Goal: Find specific page/section: Find specific page/section

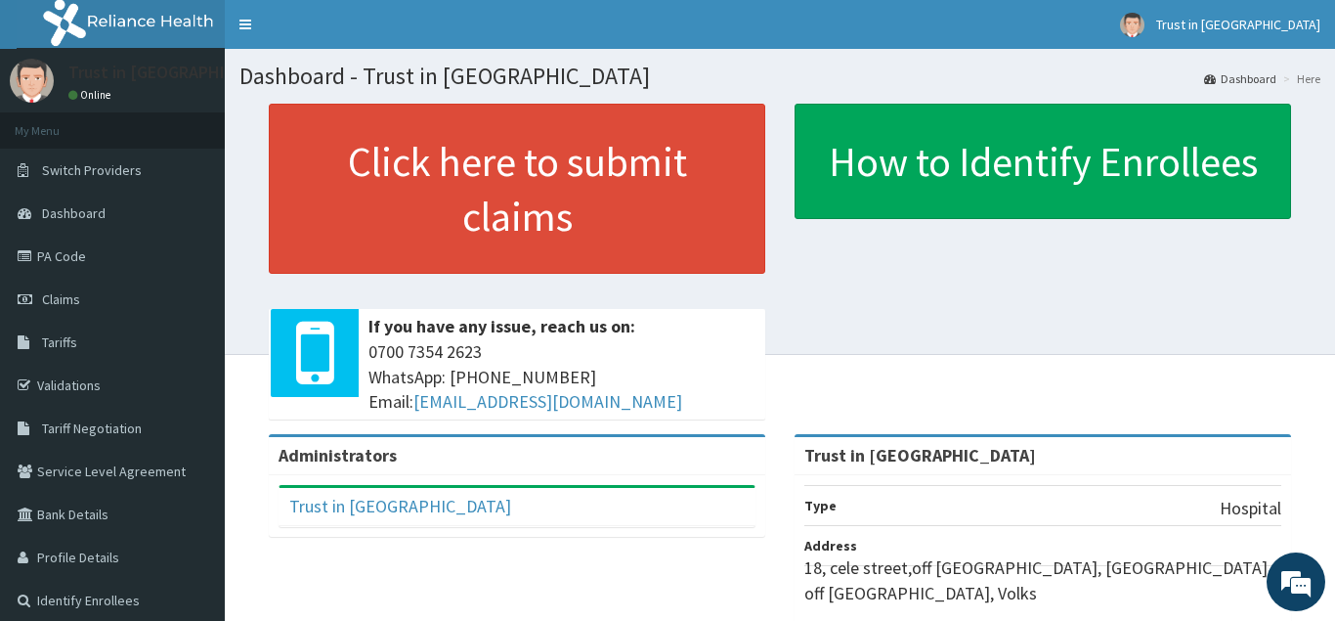
click at [47, 303] on span "Claims" at bounding box center [61, 299] width 38 height 18
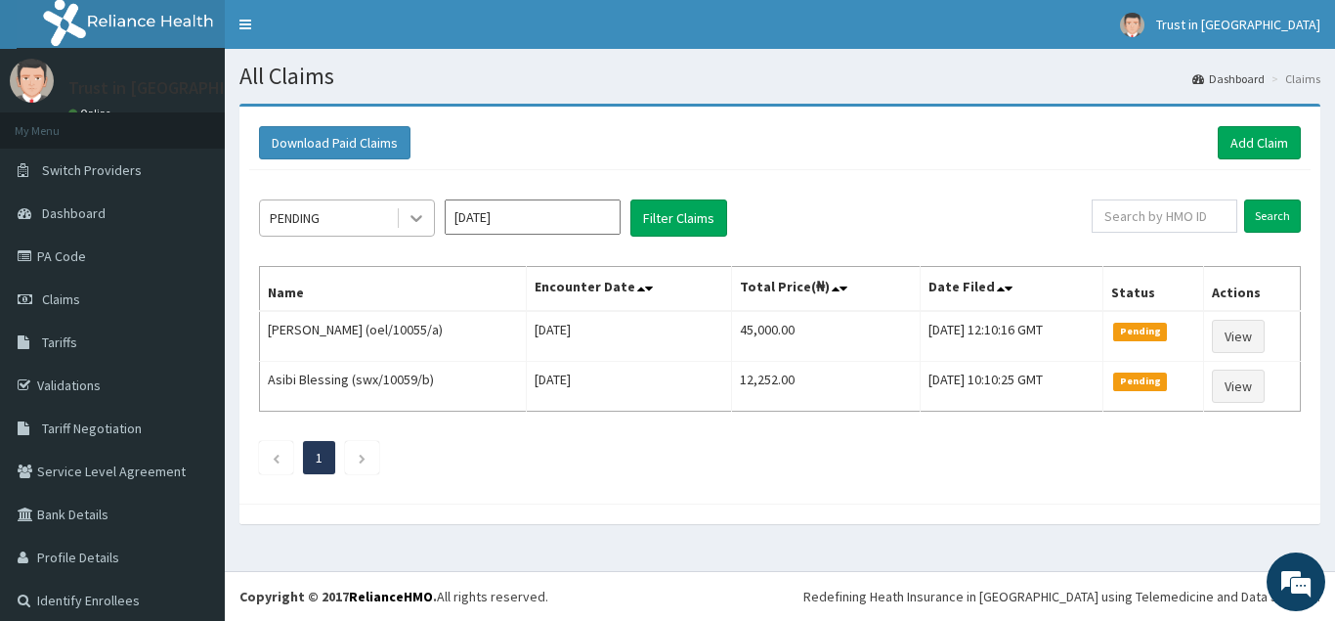
click at [417, 220] on icon at bounding box center [417, 219] width 12 height 7
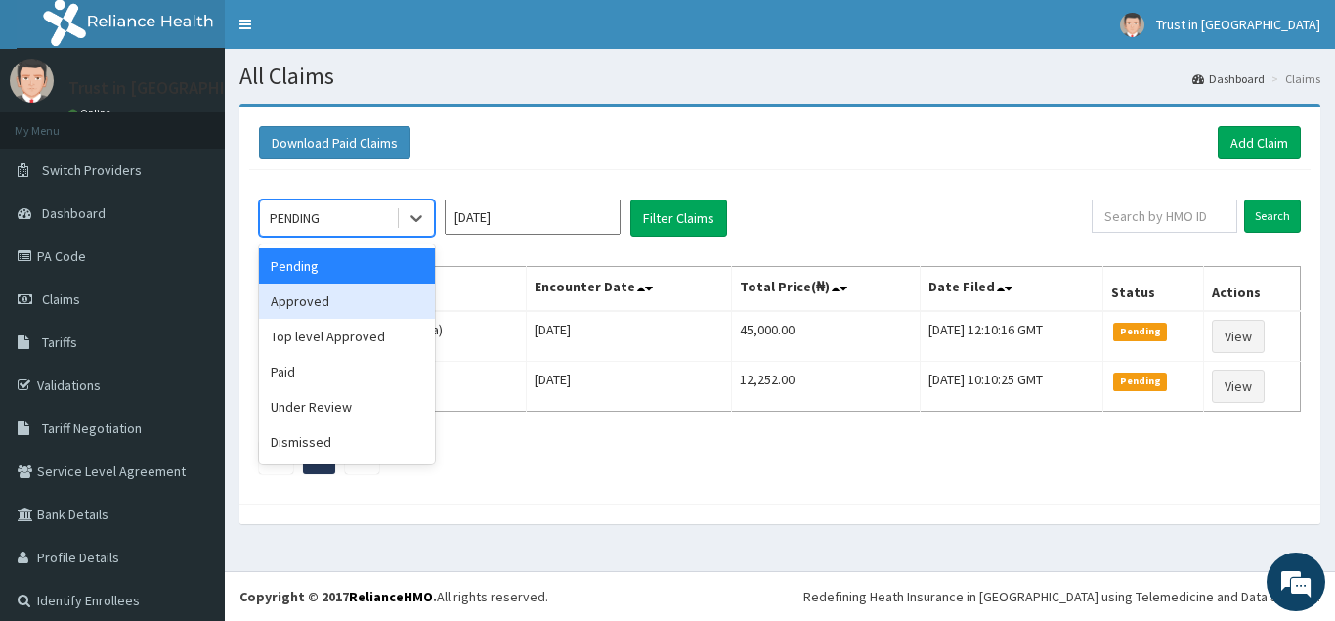
click at [329, 303] on div "Approved" at bounding box center [347, 301] width 176 height 35
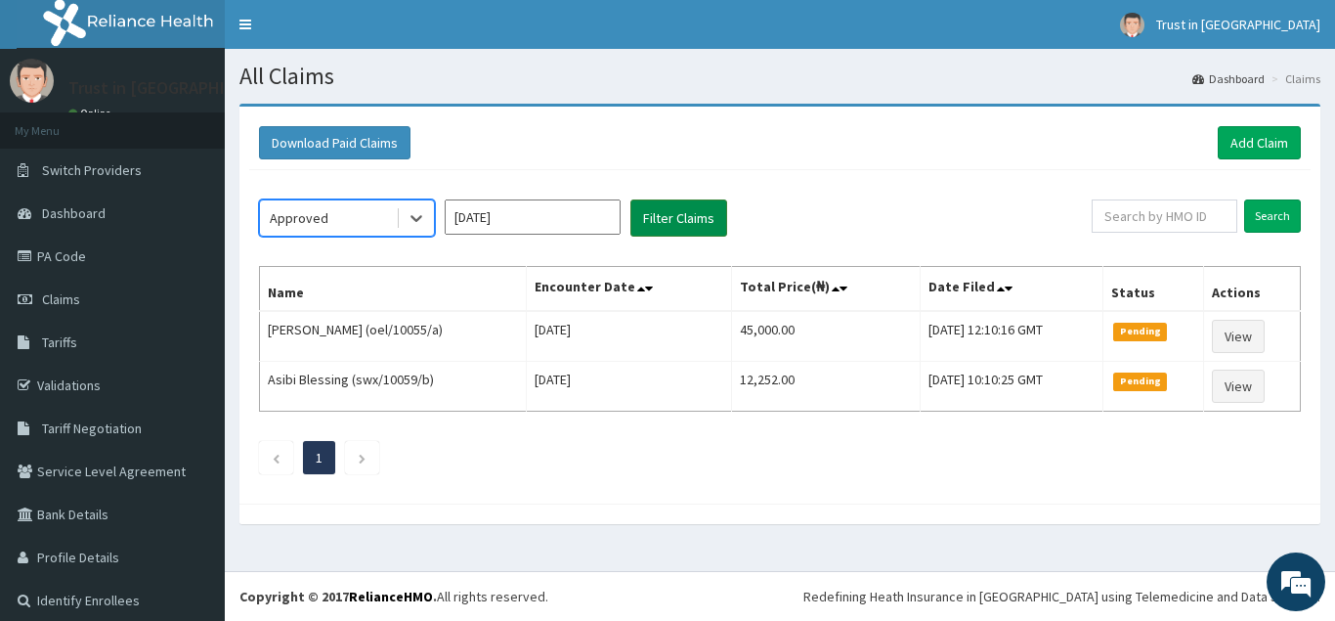
click at [650, 213] on button "Filter Claims" at bounding box center [679, 217] width 97 height 37
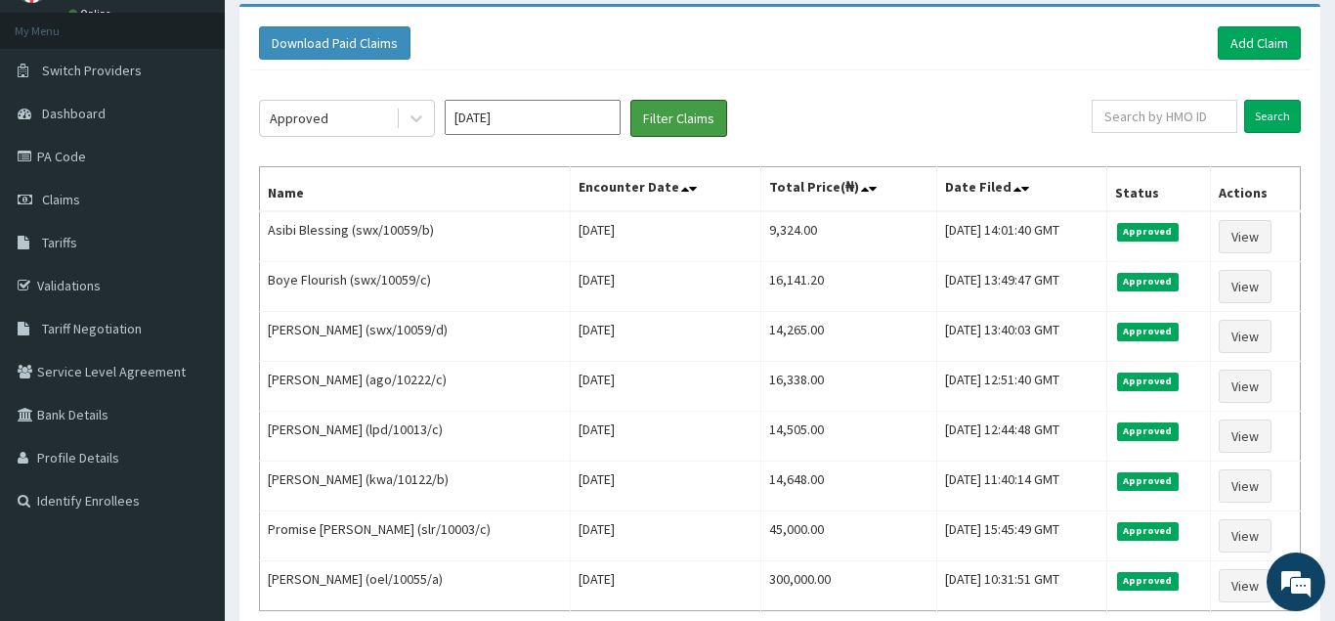
scroll to position [150, 0]
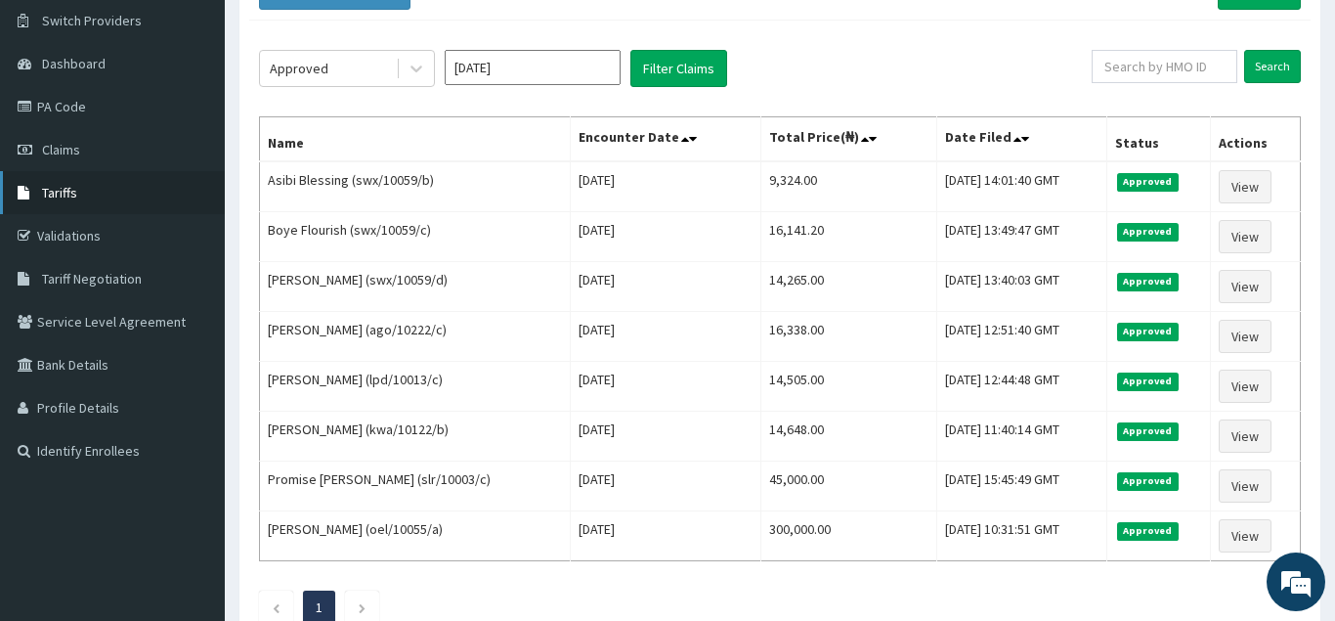
click at [67, 198] on span "Tariffs" at bounding box center [59, 193] width 35 height 18
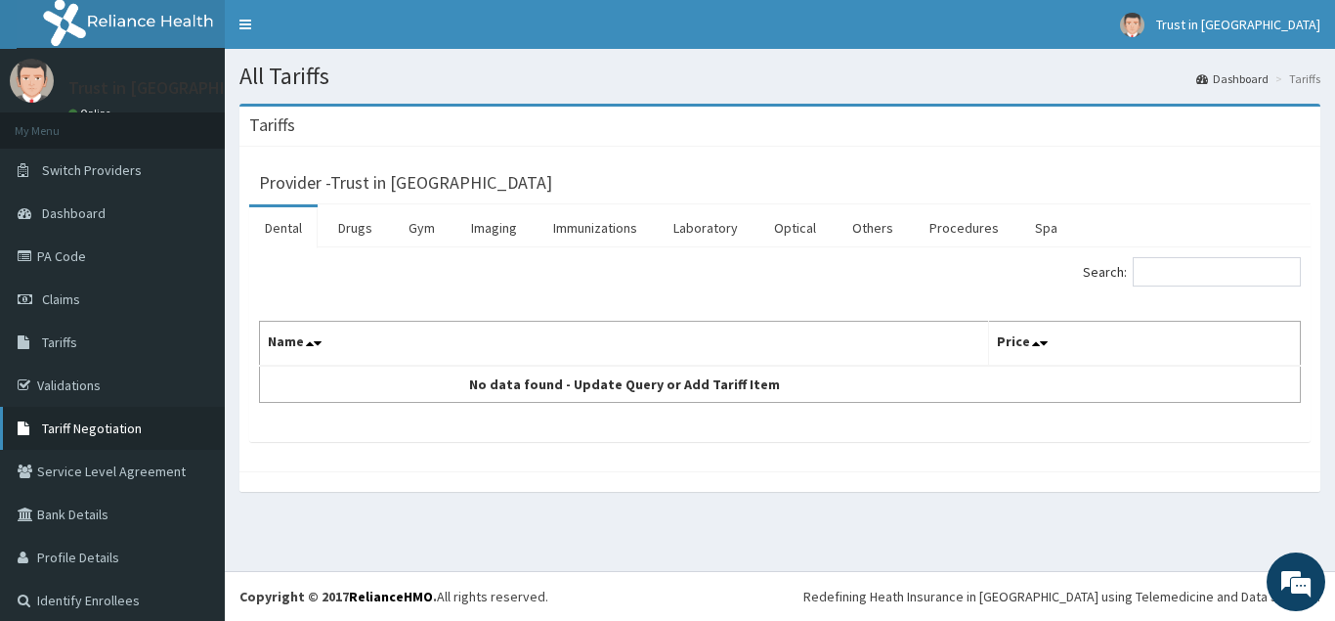
click at [104, 424] on span "Tariff Negotiation" at bounding box center [92, 428] width 100 height 18
